Goal: Check status: Check status

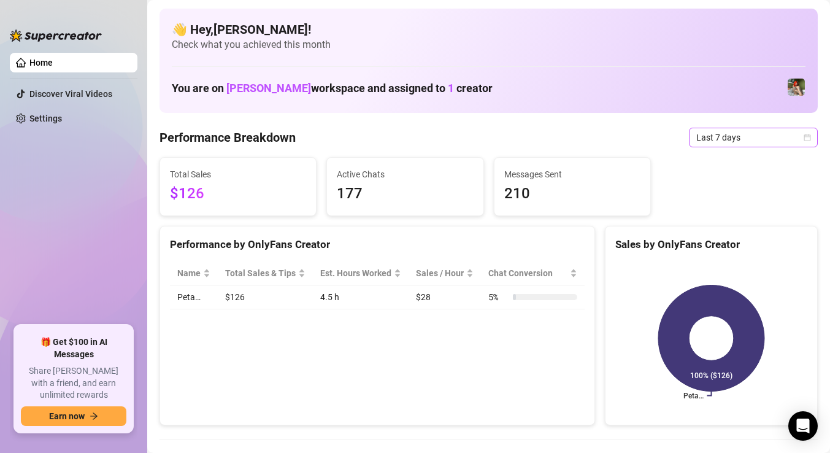
click at [730, 131] on span "Last 7 days" at bounding box center [753, 137] width 114 height 18
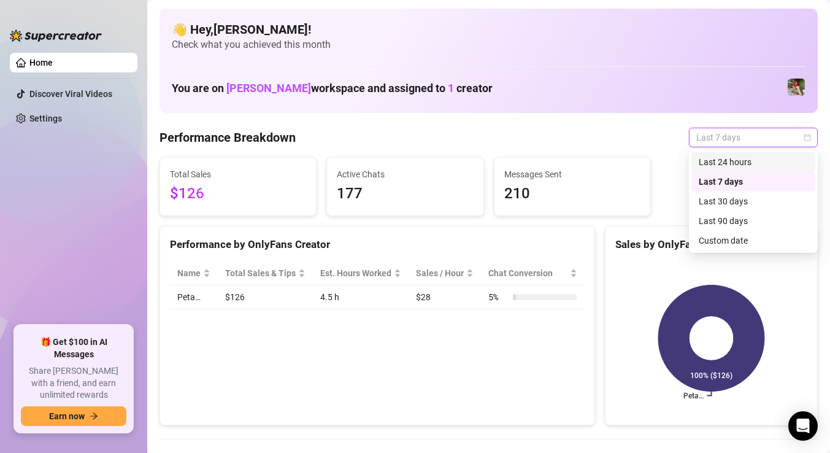
click at [724, 166] on div "Last 24 hours" at bounding box center [753, 161] width 109 height 13
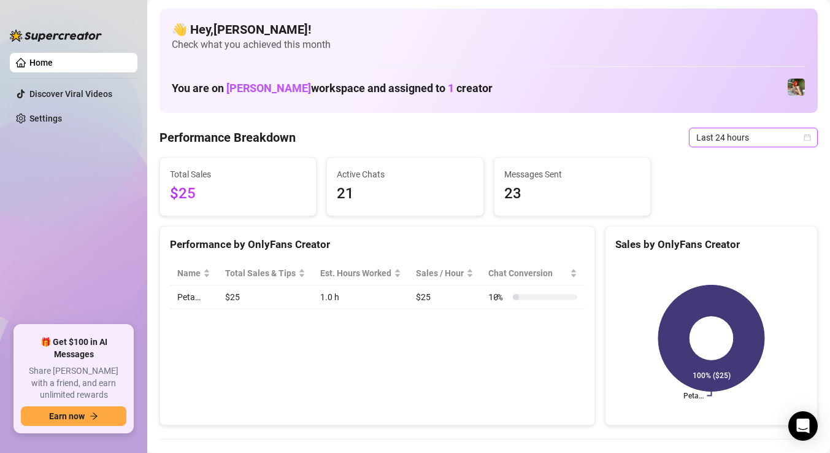
click at [731, 131] on span "Last 24 hours" at bounding box center [753, 137] width 114 height 18
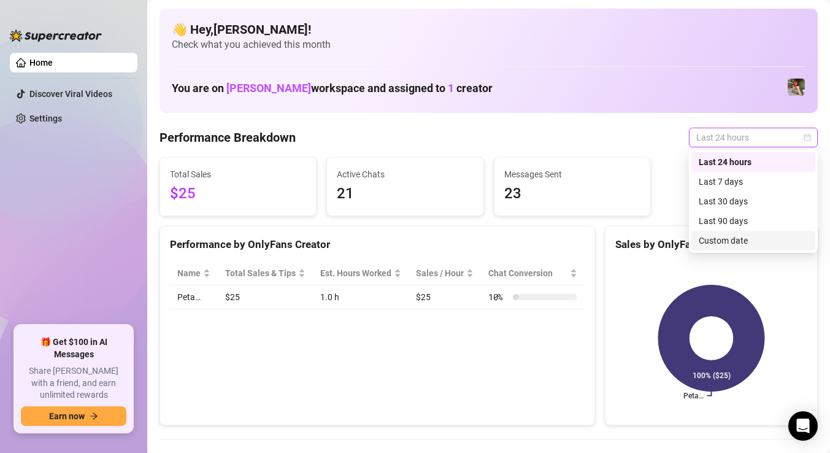
click at [713, 236] on div "Custom date" at bounding box center [753, 240] width 109 height 13
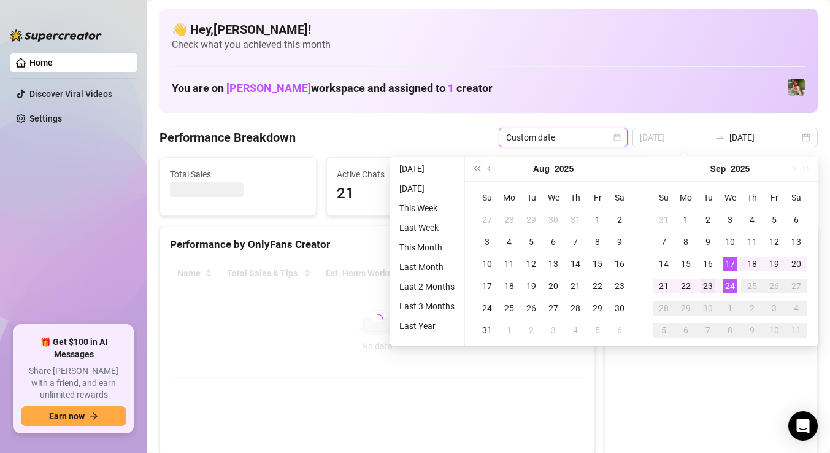
type input "[DATE]"
click at [708, 289] on div "23" at bounding box center [708, 286] width 15 height 15
click at [730, 285] on div "24" at bounding box center [730, 286] width 15 height 15
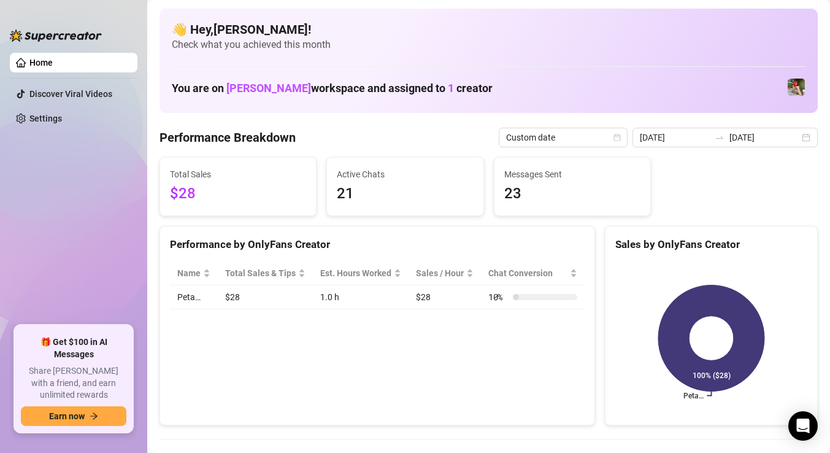
click at [790, 190] on div "Total Sales $28 Active Chats 21 Messages Sent 23" at bounding box center [489, 186] width 668 height 59
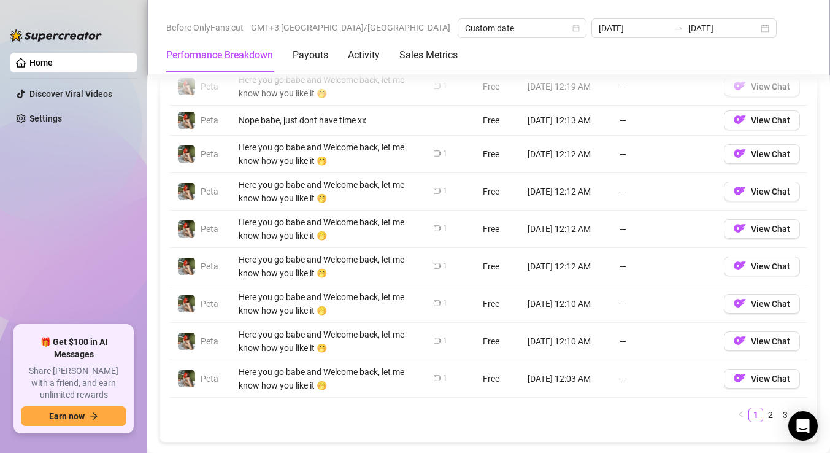
scroll to position [819, 0]
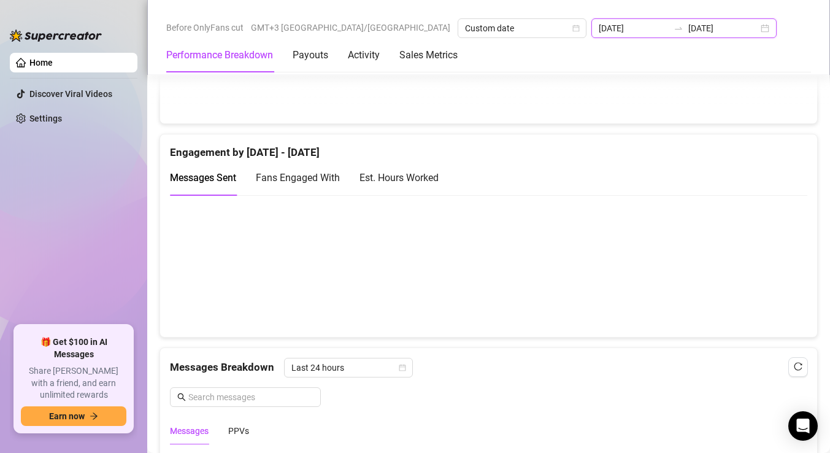
click at [599, 23] on input "[DATE]" at bounding box center [634, 27] width 70 height 13
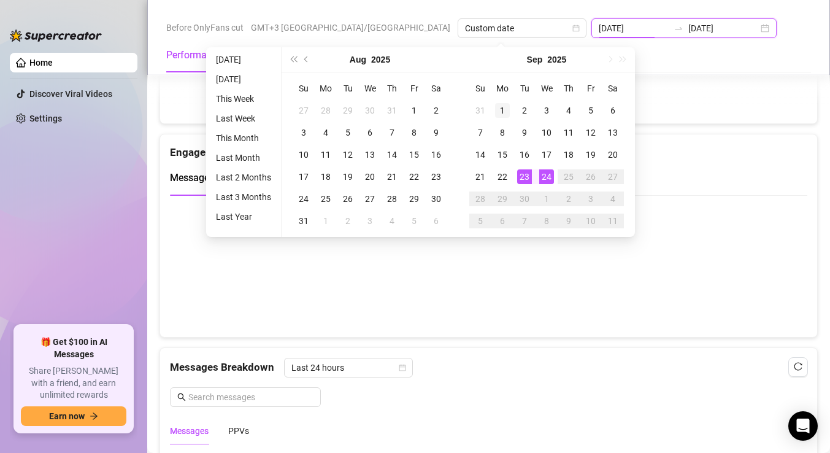
type input "[DATE]"
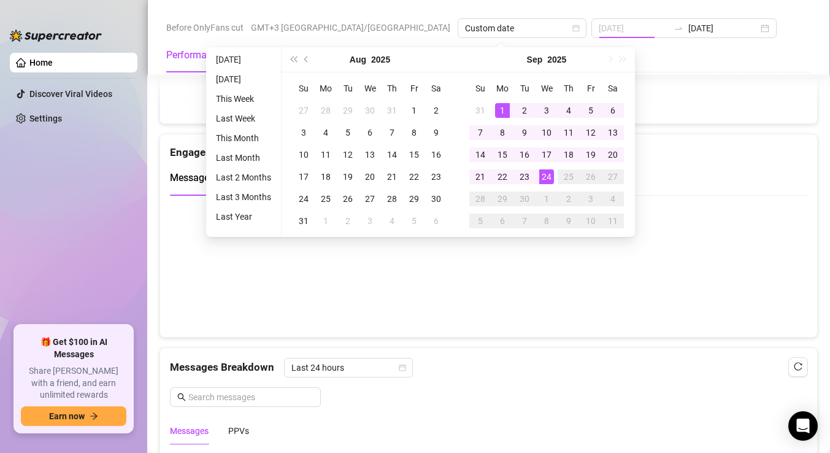
click at [501, 110] on div "1" at bounding box center [502, 110] width 15 height 15
type input "[DATE]"
click at [547, 174] on div "24" at bounding box center [546, 176] width 15 height 15
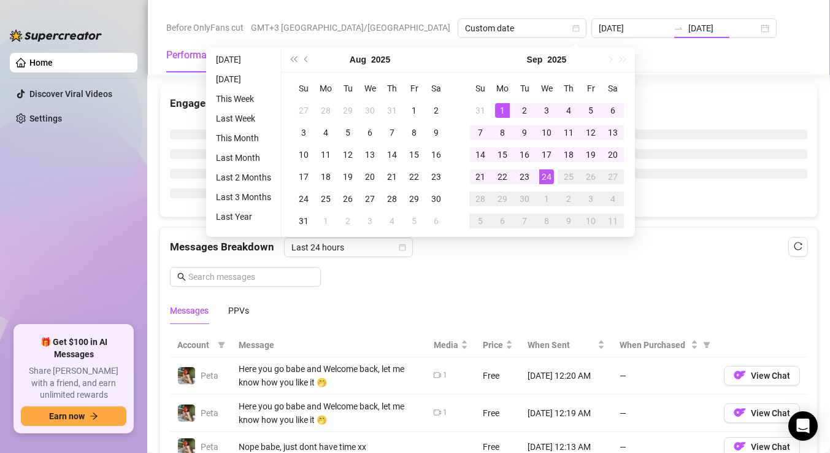
type input "[DATE]"
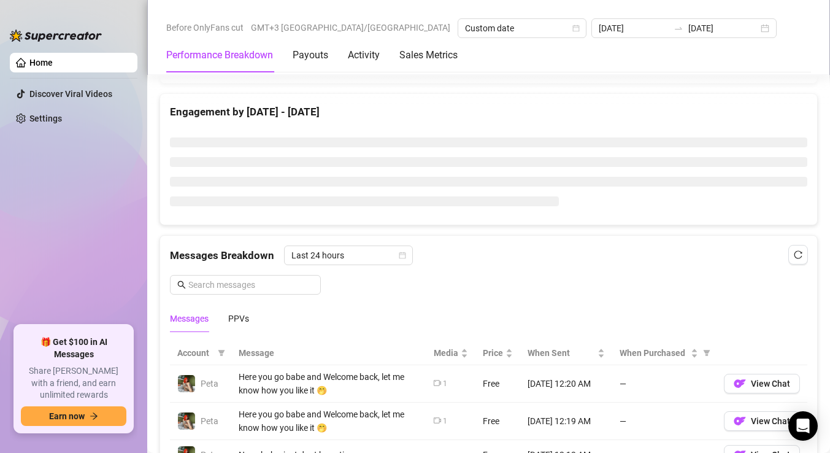
scroll to position [828, 0]
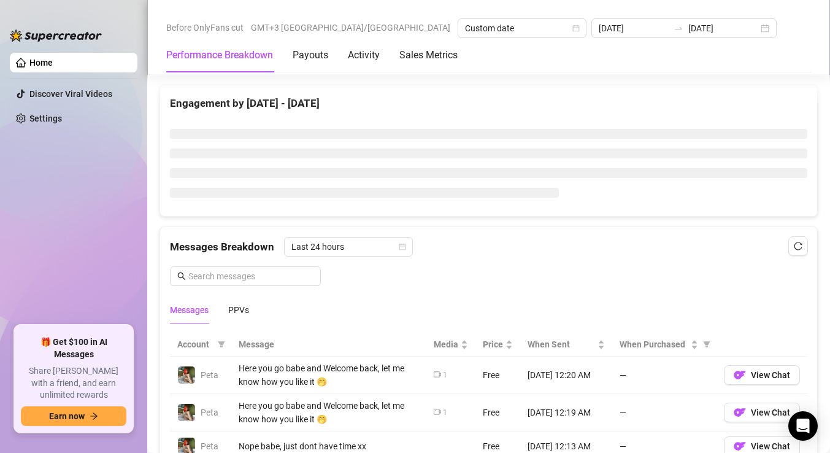
click at [576, 302] on div "Messages PPVs" at bounding box center [488, 310] width 637 height 28
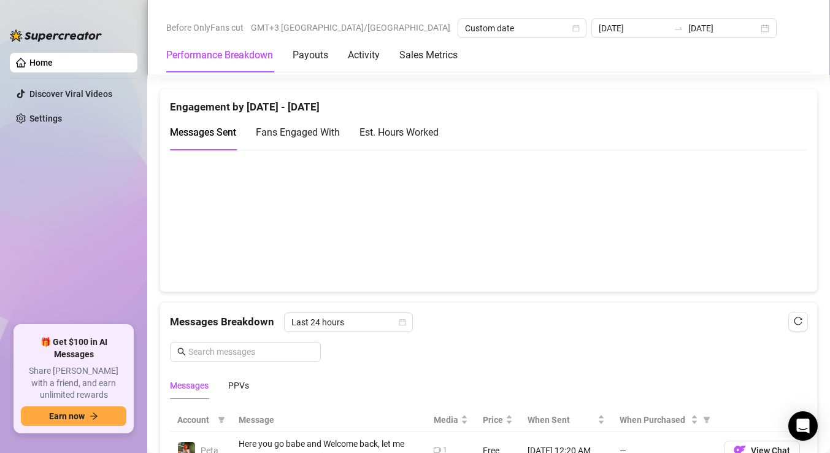
scroll to position [866, 0]
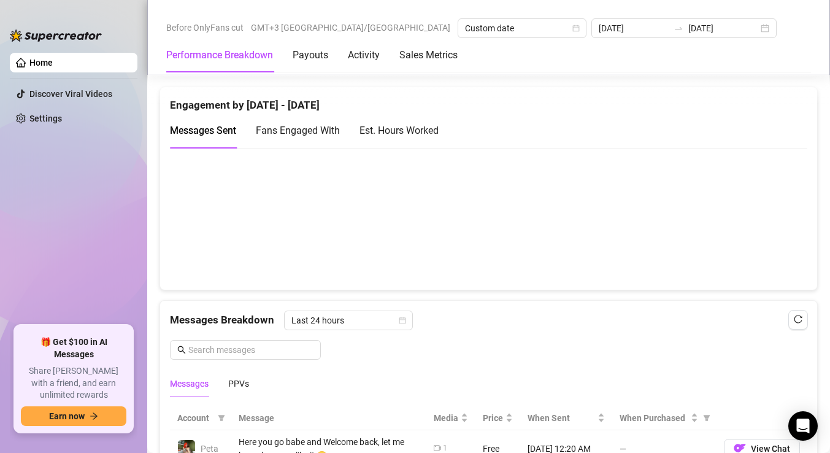
click at [418, 137] on div "Est. Hours Worked" at bounding box center [399, 130] width 79 height 15
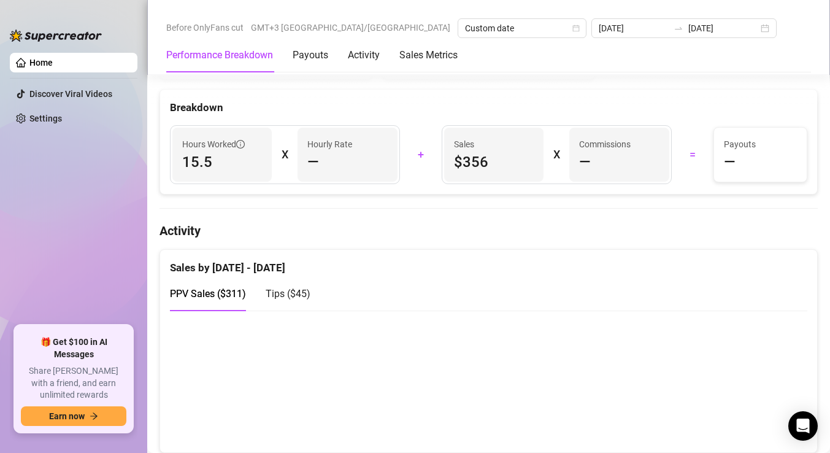
scroll to position [621, 0]
